Goal: Use online tool/utility: Utilize a website feature to perform a specific function

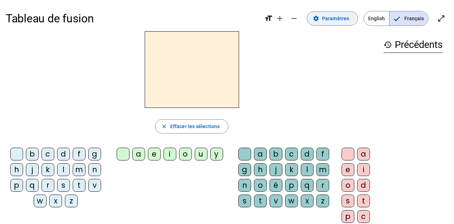
click at [328, 15] on span "Paramètres" at bounding box center [335, 18] width 27 height 9
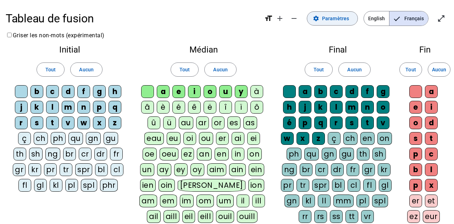
click at [339, 18] on span "Paramètres" at bounding box center [335, 18] width 27 height 9
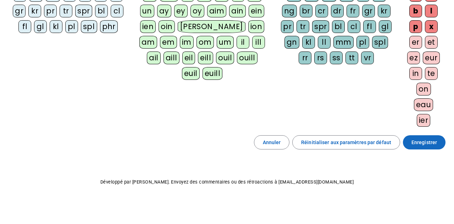
click at [442, 142] on span at bounding box center [424, 142] width 43 height 17
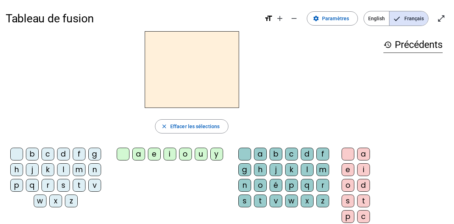
click at [76, 201] on div "z" at bounding box center [71, 200] width 13 height 13
click at [181, 150] on div "o" at bounding box center [185, 153] width 13 height 13
click at [346, 179] on div "o" at bounding box center [347, 185] width 13 height 13
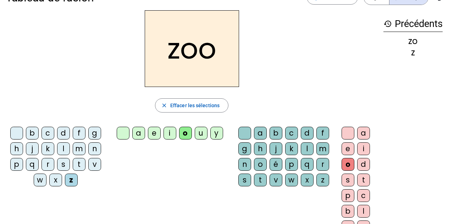
scroll to position [24, 0]
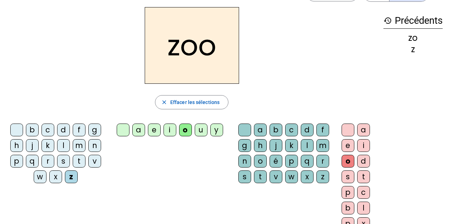
click at [347, 161] on div "o" at bounding box center [347, 161] width 13 height 13
click at [209, 99] on span "Effacer les sélections" at bounding box center [194, 102] width 49 height 9
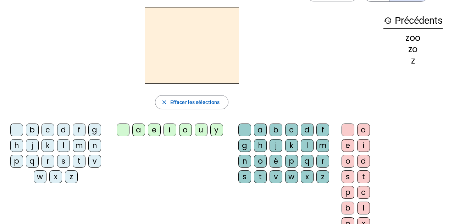
click at [72, 179] on div "z" at bounding box center [71, 176] width 13 height 13
click at [181, 127] on div "o" at bounding box center [185, 129] width 13 height 13
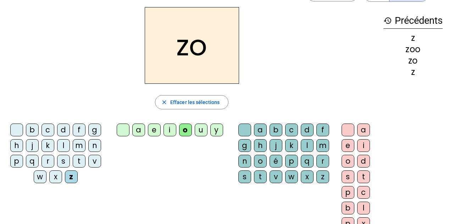
click at [275, 161] on div "é" at bounding box center [275, 161] width 13 height 13
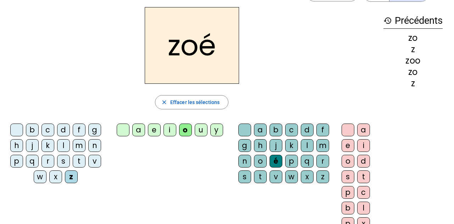
click at [94, 146] on div "n" at bounding box center [94, 145] width 13 height 13
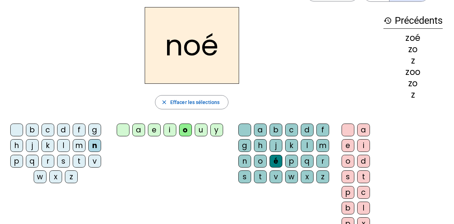
click at [255, 129] on div "a" at bounding box center [260, 129] width 13 height 13
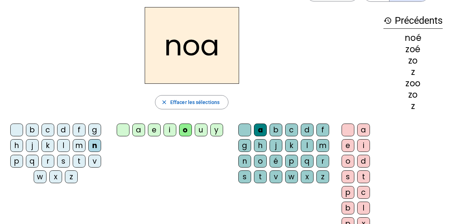
click at [34, 130] on div "b" at bounding box center [32, 129] width 13 height 13
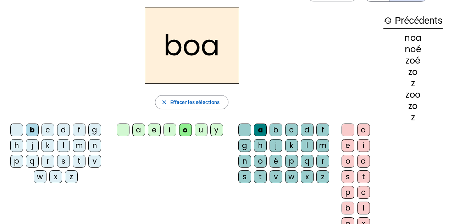
click at [306, 142] on div "l" at bounding box center [307, 145] width 13 height 13
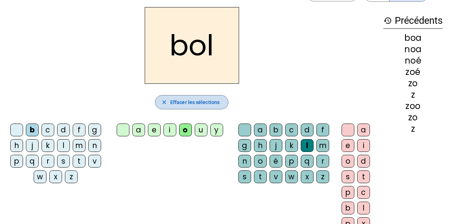
click at [185, 108] on span "button" at bounding box center [191, 102] width 73 height 17
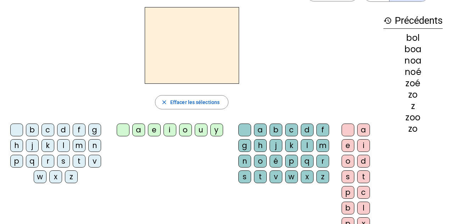
click at [33, 130] on div "b" at bounding box center [32, 129] width 13 height 13
click at [306, 144] on div "l" at bounding box center [307, 145] width 13 height 13
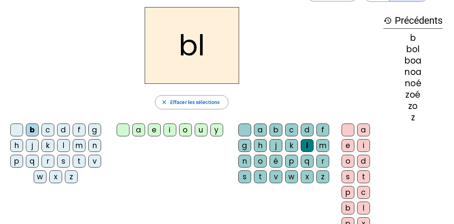
click at [367, 123] on div "a" at bounding box center [363, 129] width 13 height 13
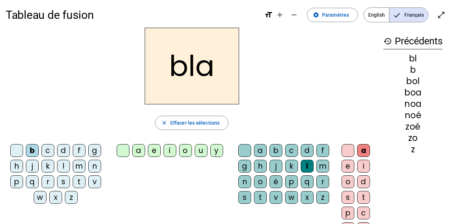
scroll to position [0, 0]
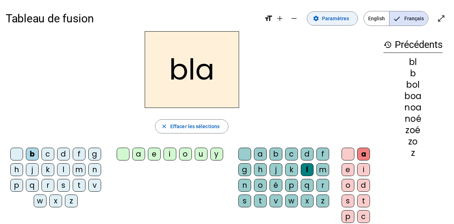
click at [337, 16] on span "Paramètres" at bounding box center [335, 18] width 27 height 9
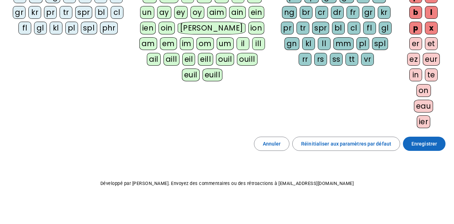
click at [422, 145] on span "Enregistrer" at bounding box center [424, 143] width 26 height 9
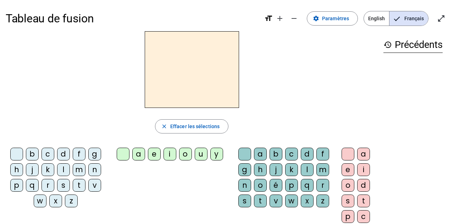
click at [31, 153] on div "b" at bounding box center [32, 153] width 13 height 13
click at [64, 169] on div "l" at bounding box center [63, 169] width 13 height 13
click at [31, 154] on div "b" at bounding box center [32, 153] width 13 height 13
click at [301, 169] on div "l" at bounding box center [307, 169] width 13 height 13
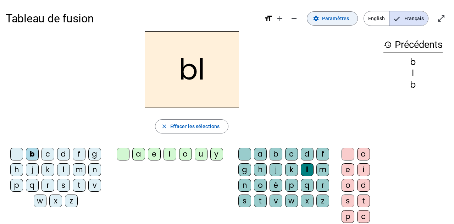
click at [319, 13] on span at bounding box center [332, 18] width 50 height 17
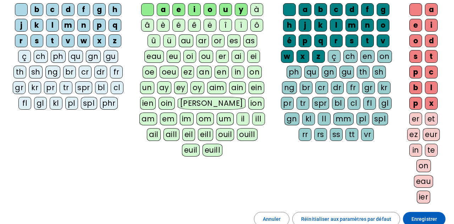
scroll to position [101, 0]
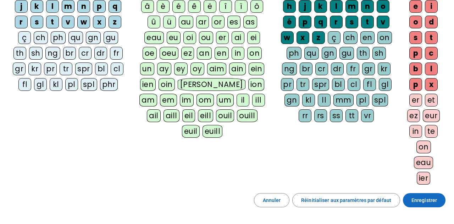
click at [415, 198] on span "Enregistrer" at bounding box center [424, 200] width 26 height 9
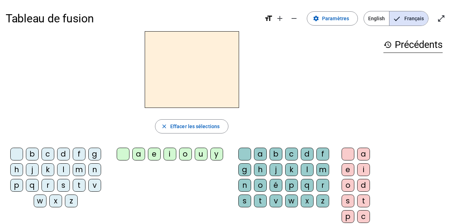
click at [19, 169] on div "h" at bounding box center [16, 169] width 13 height 13
click at [307, 172] on div "l" at bounding box center [307, 169] width 13 height 13
click at [336, 170] on div "a e i o d s t p c b l p x" at bounding box center [356, 202] width 41 height 115
click at [346, 173] on div "e" at bounding box center [347, 169] width 13 height 13
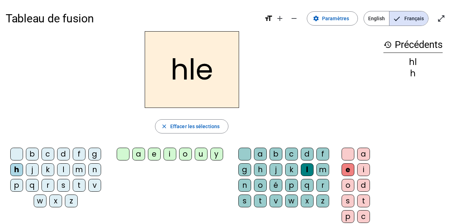
click at [32, 151] on div "b" at bounding box center [32, 153] width 13 height 13
click at [50, 149] on div "c" at bounding box center [47, 153] width 13 height 13
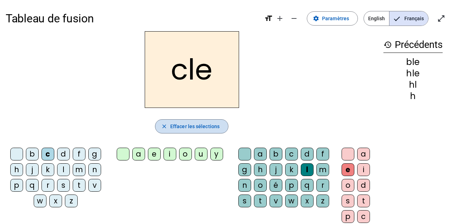
click at [186, 126] on span "Effacer les sélections" at bounding box center [194, 126] width 49 height 9
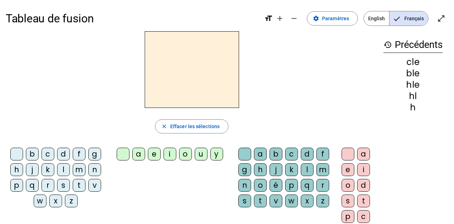
click at [51, 155] on div "c" at bounding box center [47, 153] width 13 height 13
click at [305, 168] on div "l" at bounding box center [307, 169] width 13 height 13
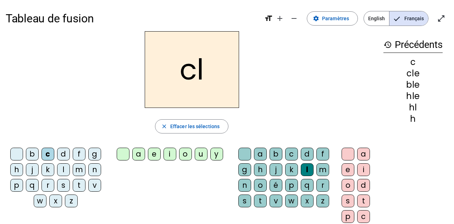
click at [349, 171] on div "e" at bounding box center [347, 169] width 13 height 13
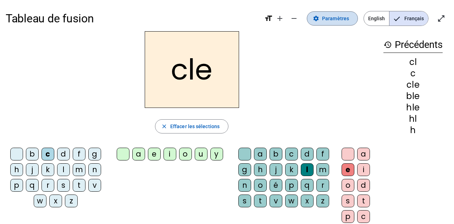
click at [326, 15] on span "Paramètres" at bounding box center [335, 18] width 27 height 9
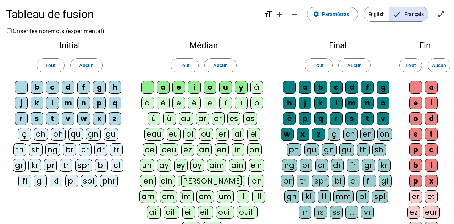
scroll to position [7, 0]
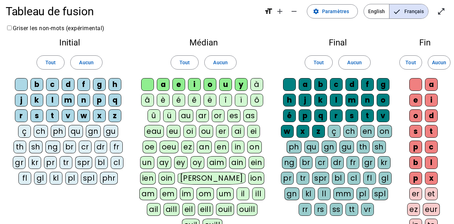
click at [115, 163] on div "cl" at bounding box center [117, 162] width 13 height 13
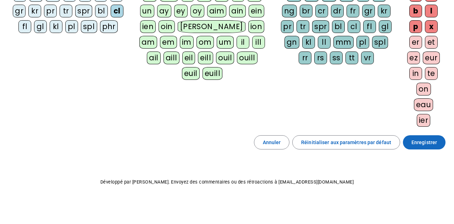
click at [443, 142] on span at bounding box center [424, 142] width 43 height 17
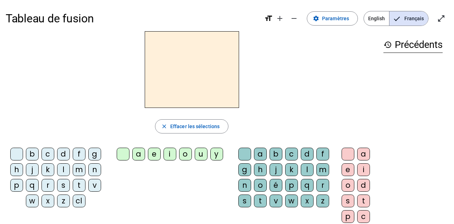
click at [75, 199] on div "cl" at bounding box center [79, 200] width 13 height 13
click at [271, 185] on div "é" at bounding box center [275, 185] width 13 height 13
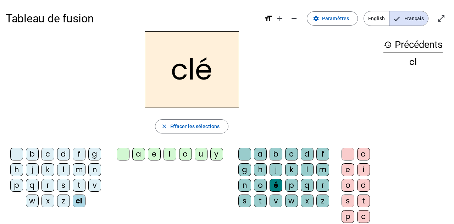
click at [341, 184] on div "o" at bounding box center [347, 185] width 13 height 13
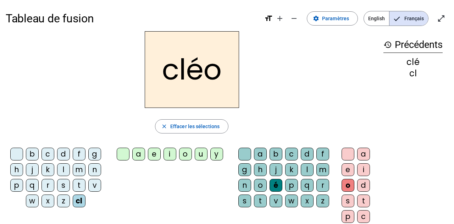
click at [62, 168] on div "l" at bounding box center [63, 169] width 13 height 13
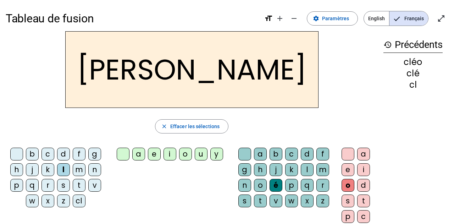
click at [260, 155] on div "a" at bounding box center [260, 153] width 13 height 13
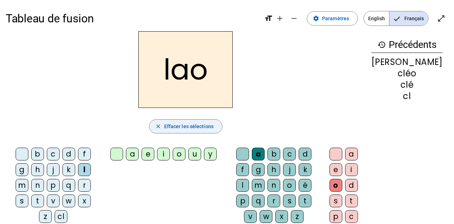
click at [181, 119] on span "button" at bounding box center [185, 126] width 73 height 17
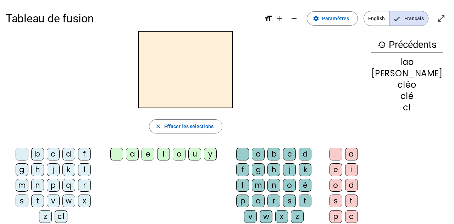
click at [62, 161] on letter-bubble "d" at bounding box center [70, 155] width 16 height 16
click at [161, 117] on div "d close Effacer les sélections b c d f g h j k l m n p q r s t v w x z cl a e i…" at bounding box center [186, 145] width 360 height 228
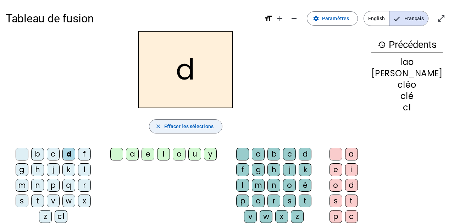
click at [176, 126] on span "Effacer les sélections" at bounding box center [188, 126] width 49 height 9
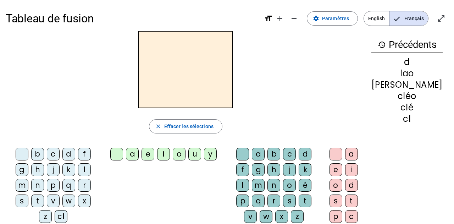
click at [78, 171] on div "l" at bounding box center [84, 169] width 13 height 13
click at [298, 184] on div "é" at bounding box center [304, 185] width 13 height 13
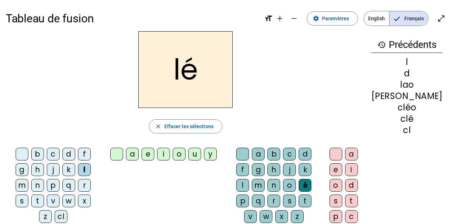
click at [358, 152] on div "a" at bounding box center [351, 153] width 13 height 13
